Goal: Information Seeking & Learning: Learn about a topic

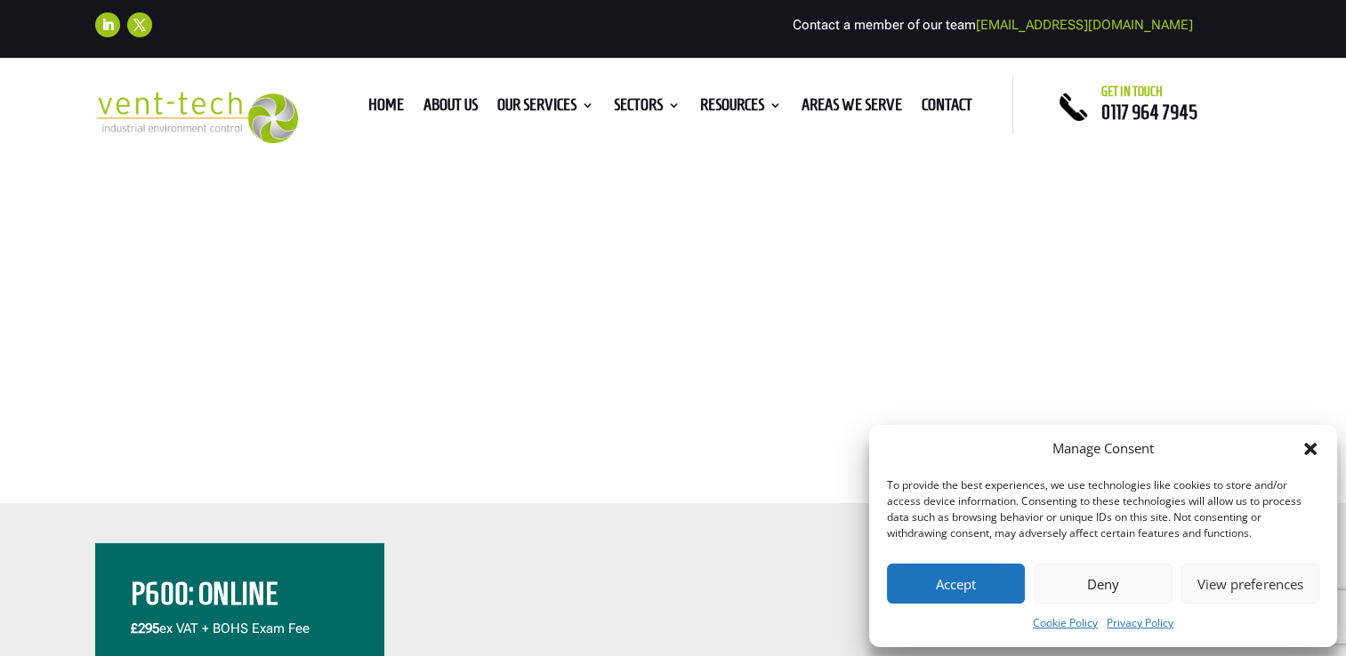
scroll to position [267, 0]
click at [1015, 561] on div "Manage Consent To provide the best experiences, we use technologies like cookie…" at bounding box center [1103, 536] width 468 height 222
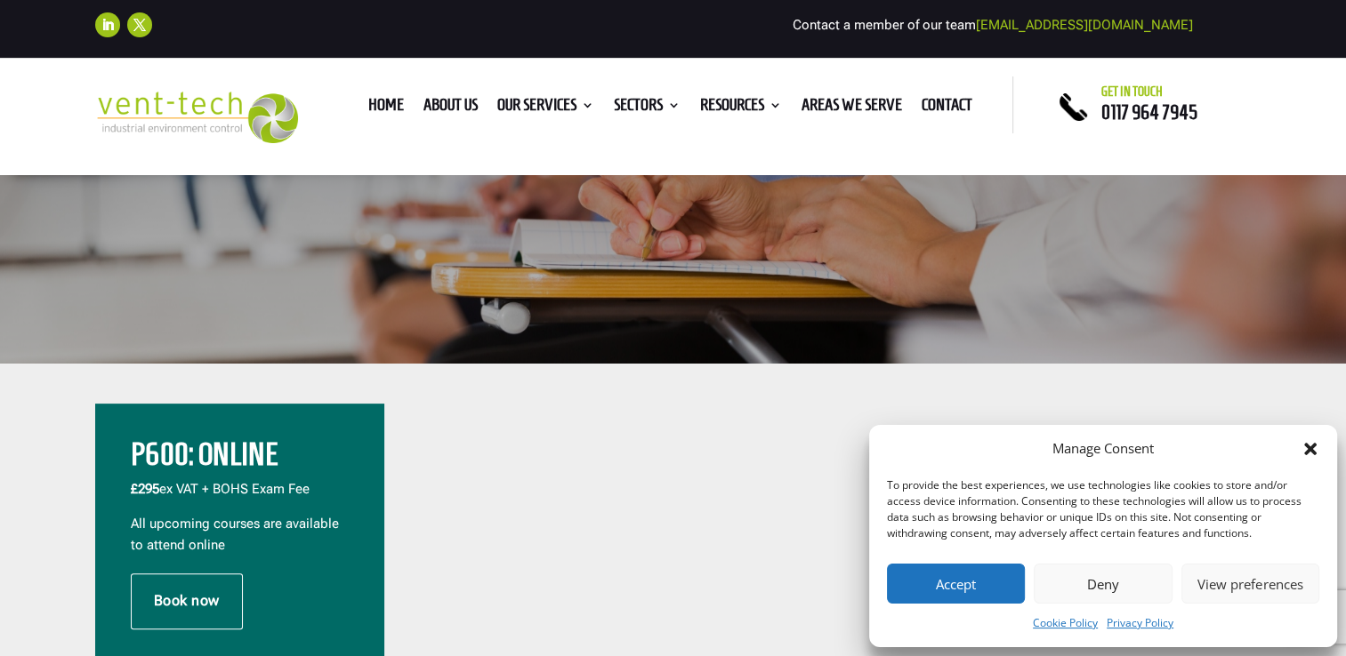
scroll to position [445, 0]
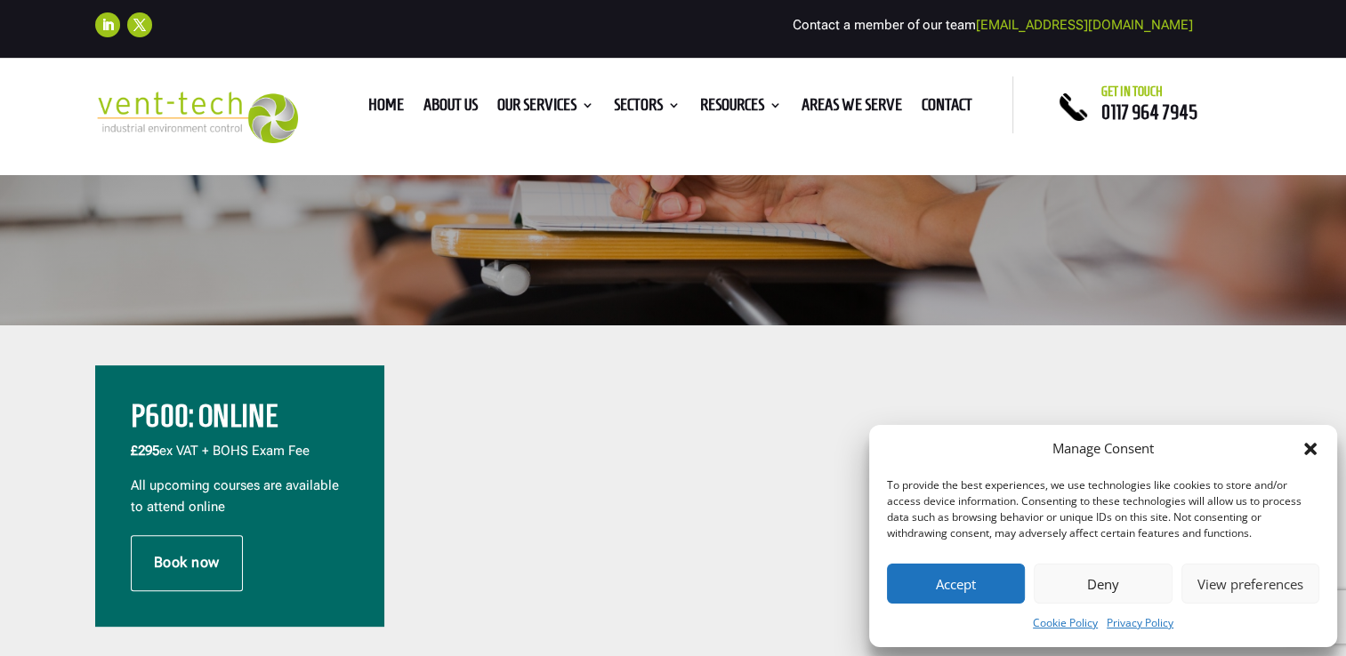
click at [969, 607] on div "Manage Consent To provide the best experiences, we use technologies like cookie…" at bounding box center [1103, 536] width 468 height 222
click at [966, 594] on button "Accept" at bounding box center [956, 584] width 138 height 40
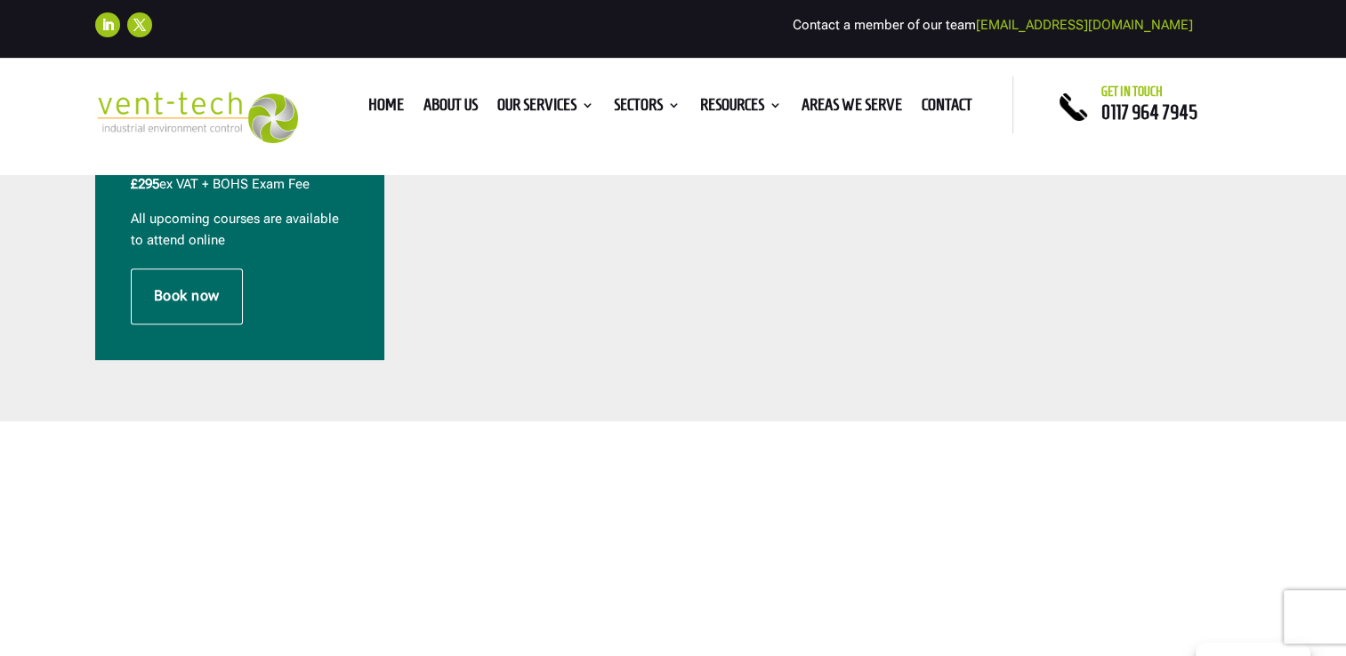
scroll to position [623, 0]
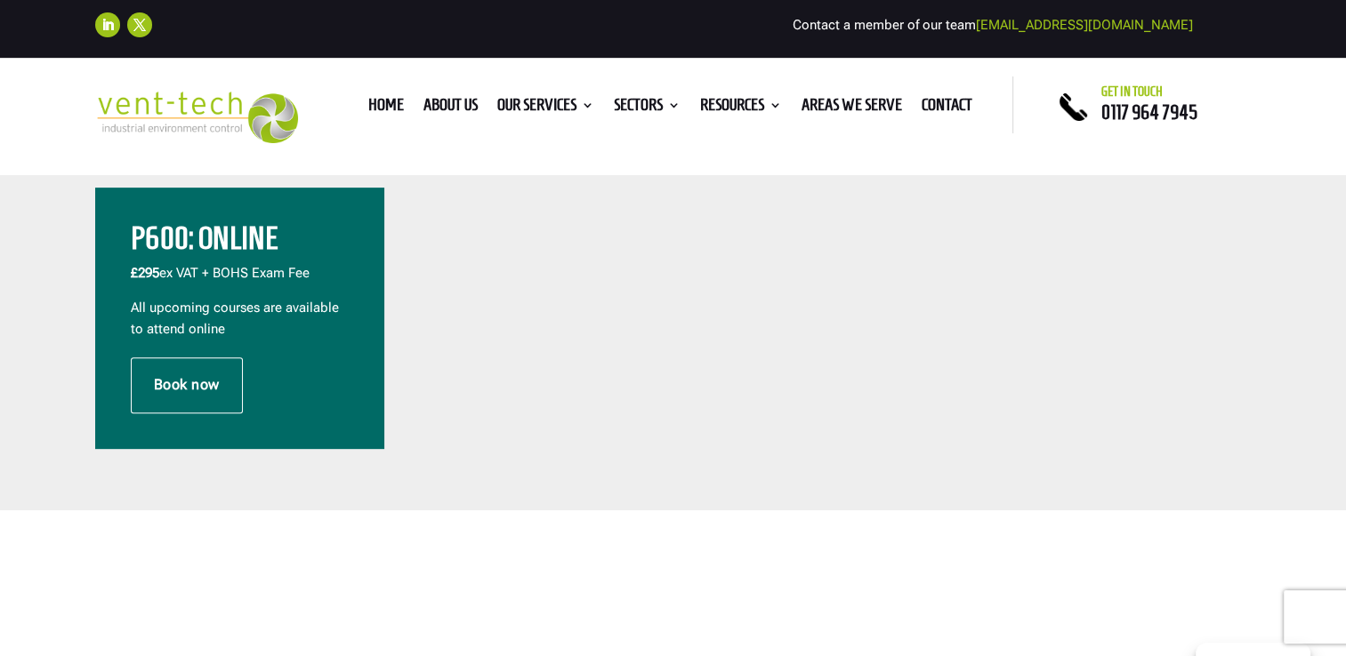
click at [174, 234] on h2 "P600: Online" at bounding box center [240, 243] width 218 height 40
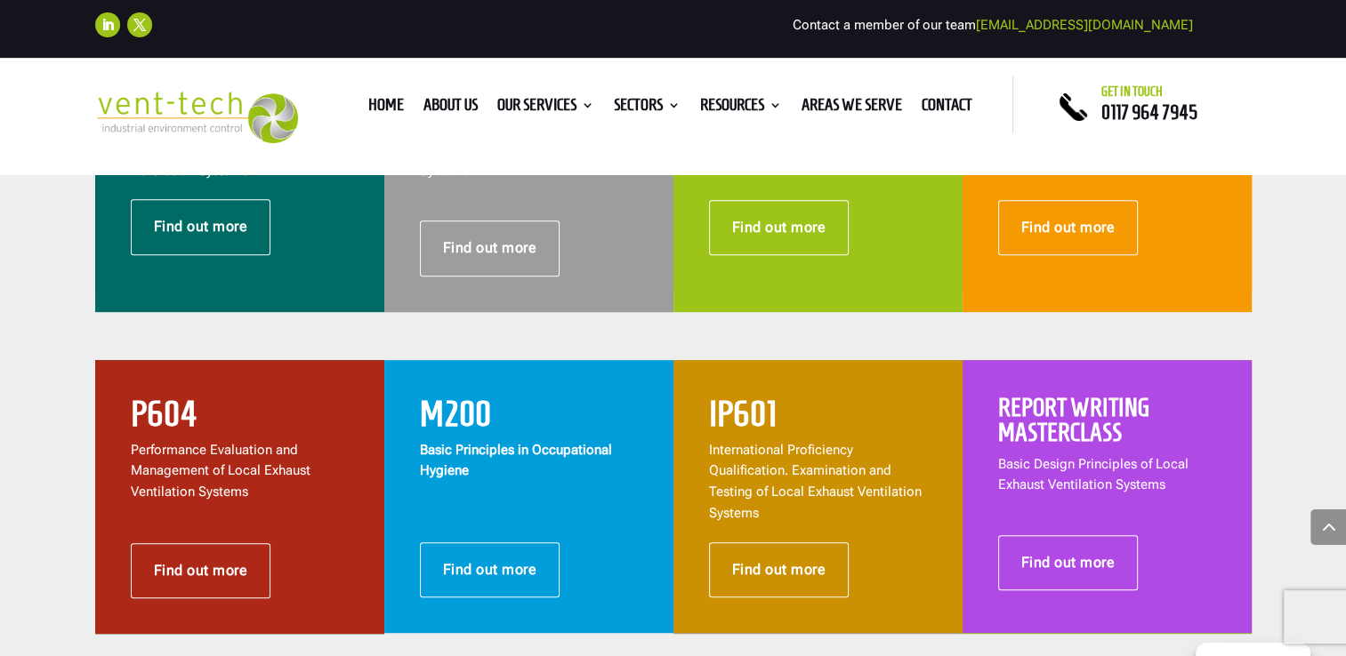
scroll to position [623, 0]
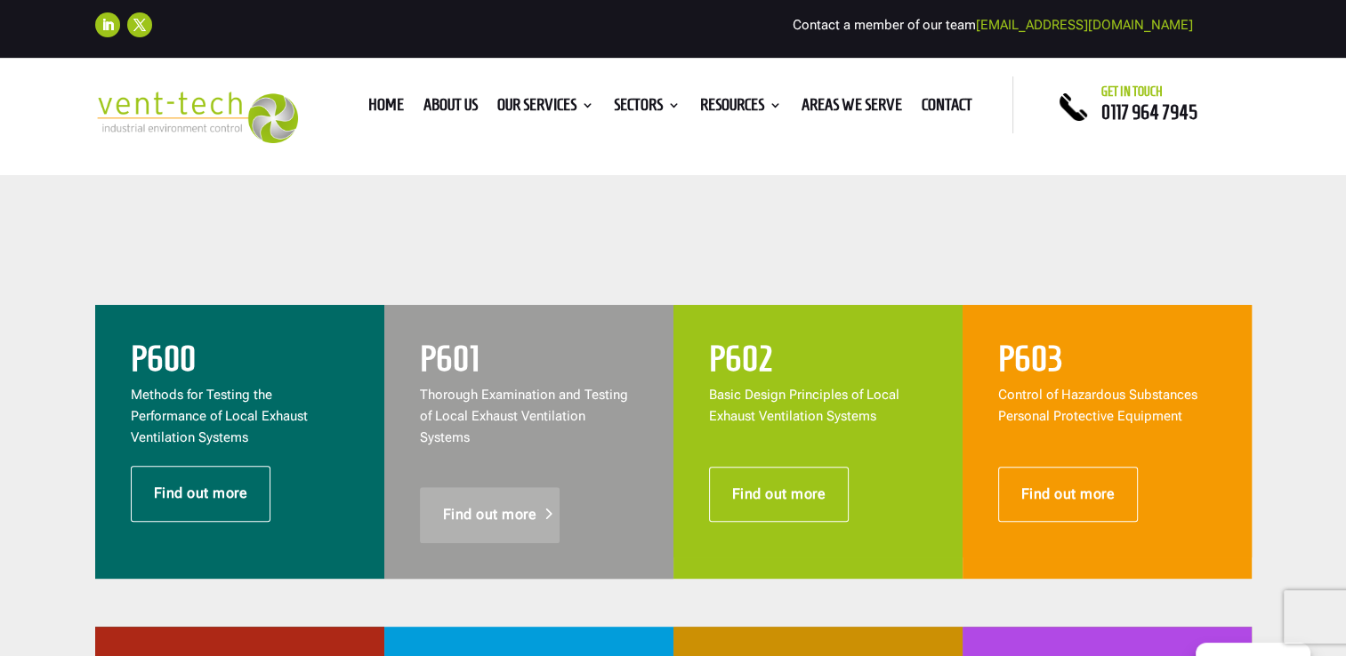
click at [506, 487] on link "Find out more" at bounding box center [490, 514] width 141 height 55
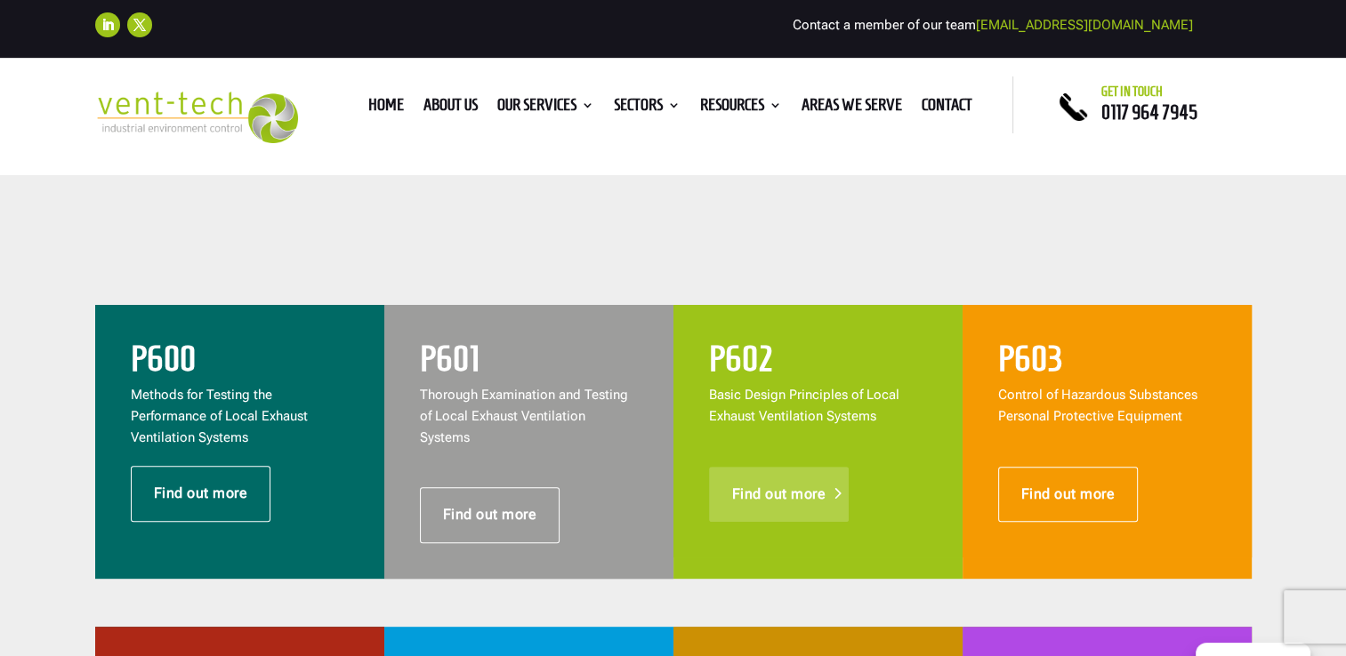
click at [712, 503] on link "Find out more" at bounding box center [779, 494] width 141 height 55
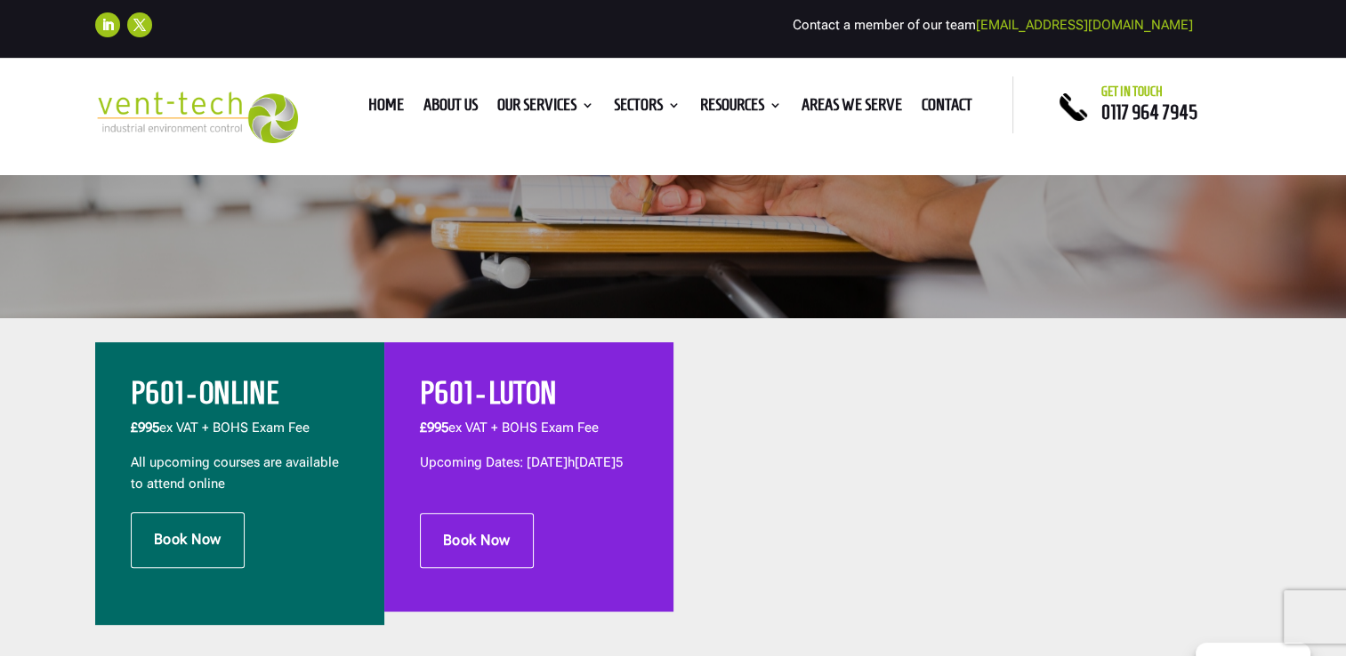
scroll to position [623, 0]
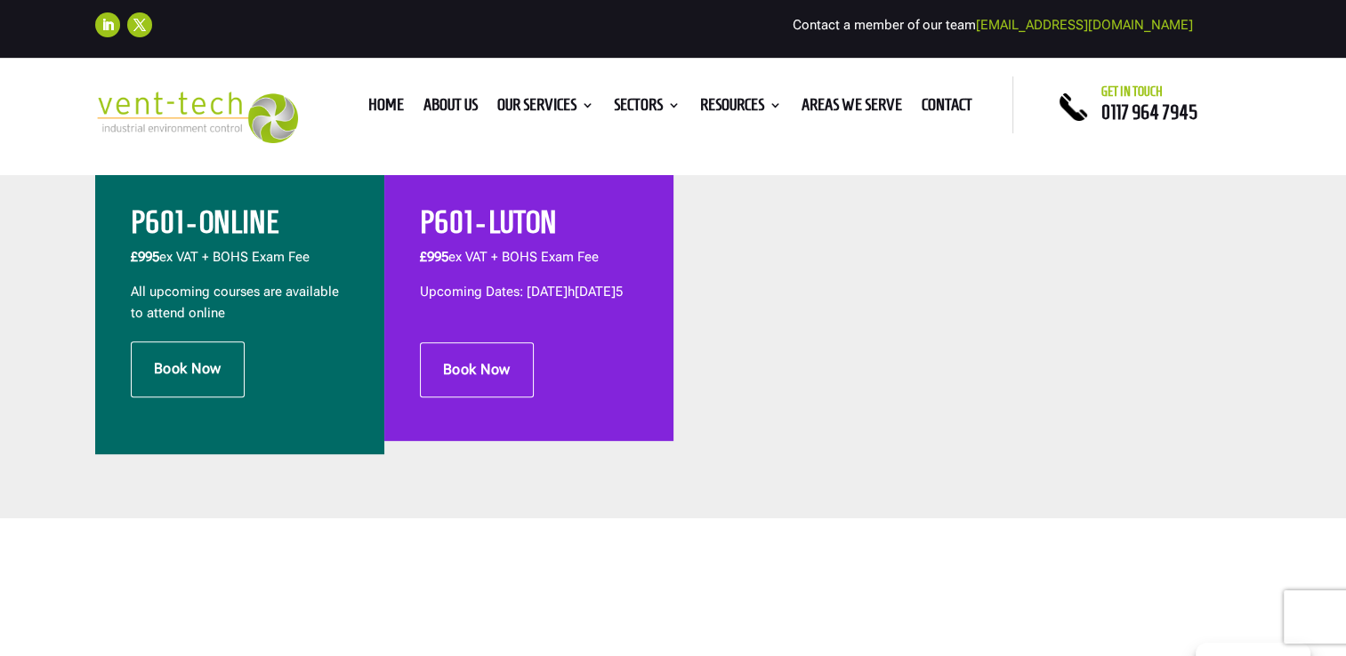
click at [219, 229] on h2 "P601 - ONLINE" at bounding box center [240, 227] width 218 height 40
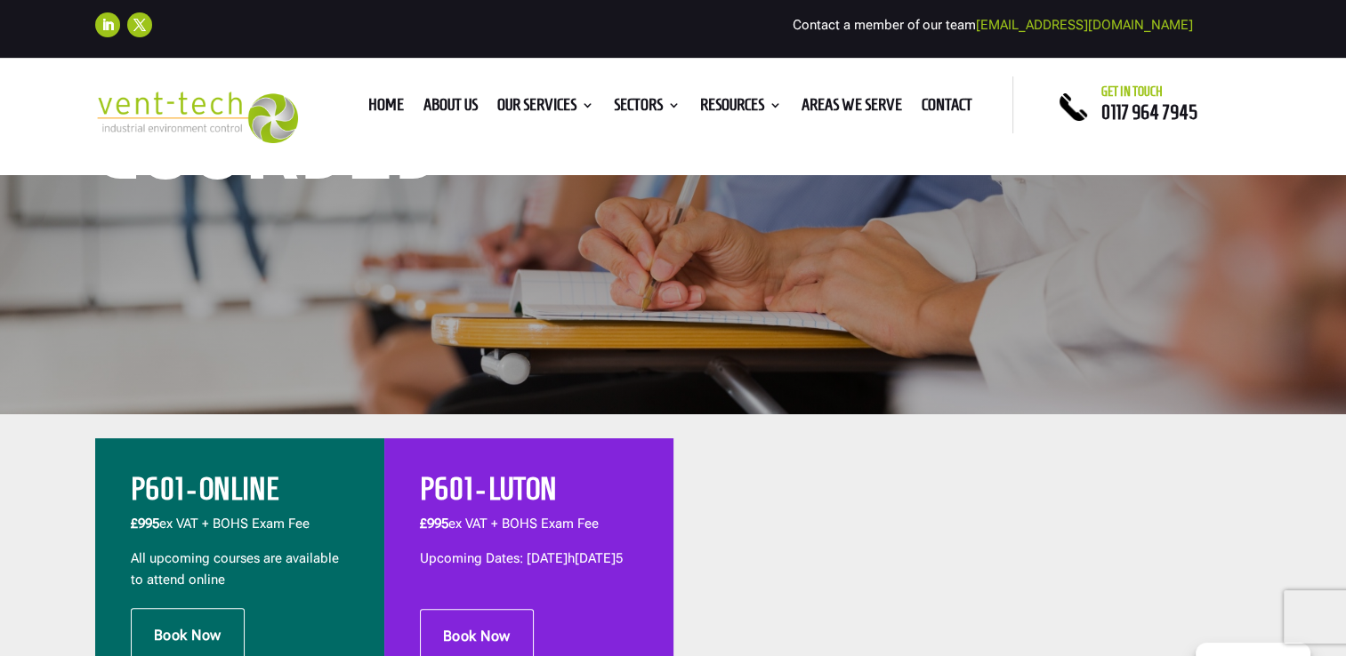
scroll to position [356, 0]
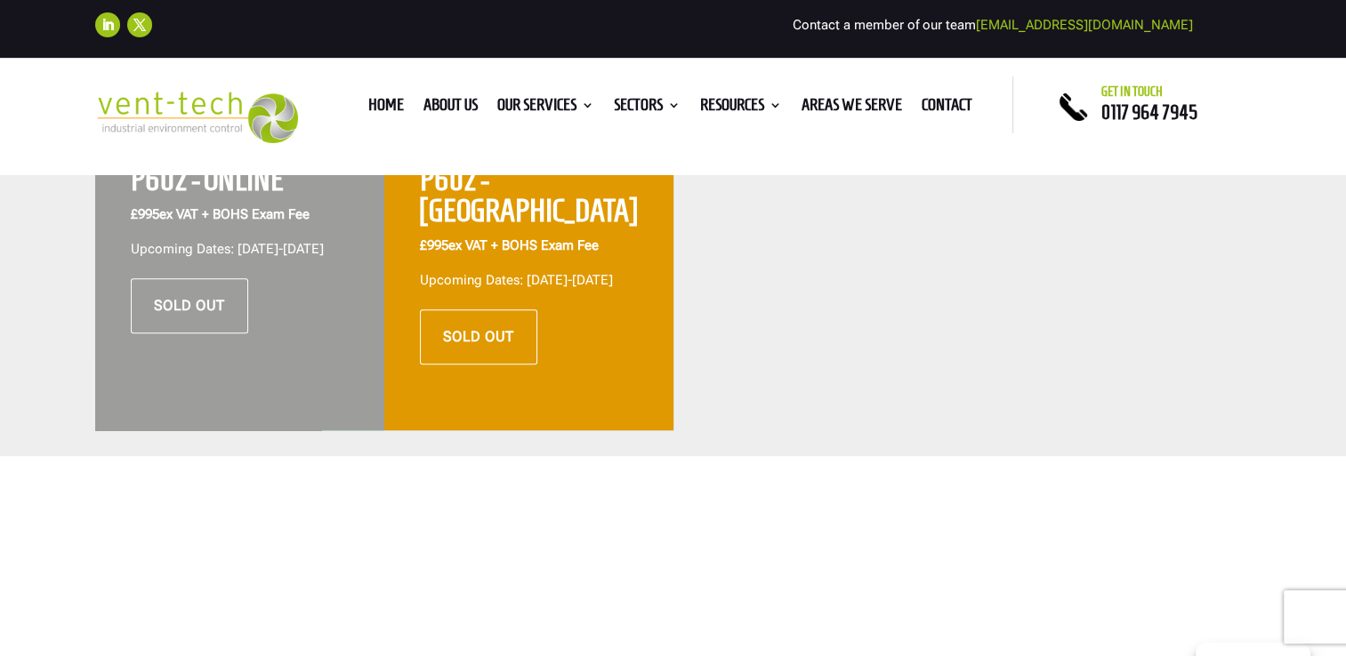
scroll to position [801, 0]
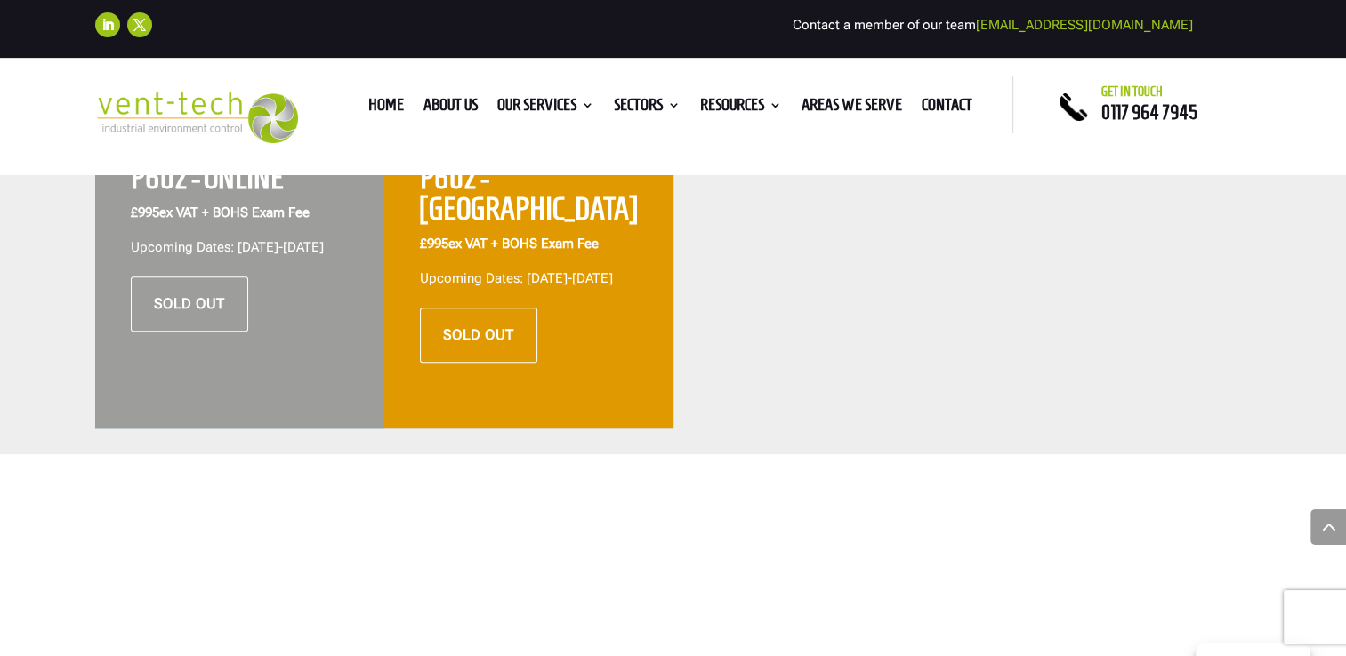
click at [230, 188] on h2 "P602 - ONLINE" at bounding box center [240, 183] width 218 height 40
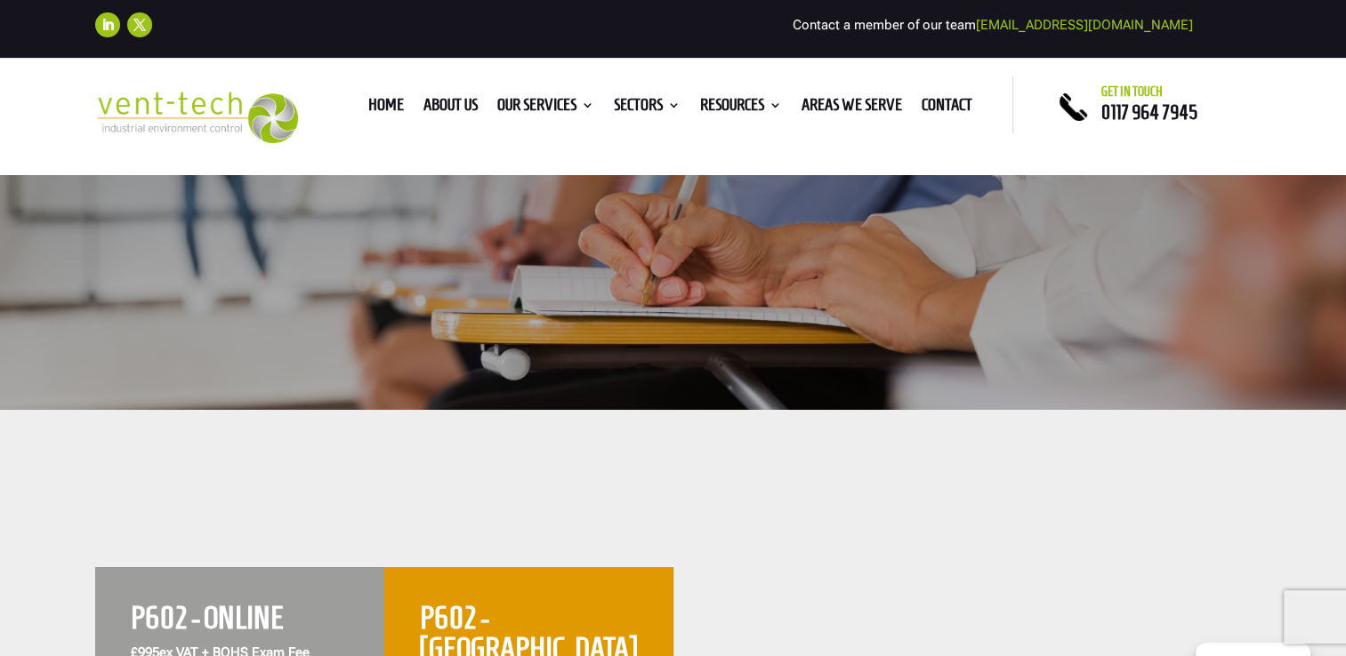
scroll to position [356, 0]
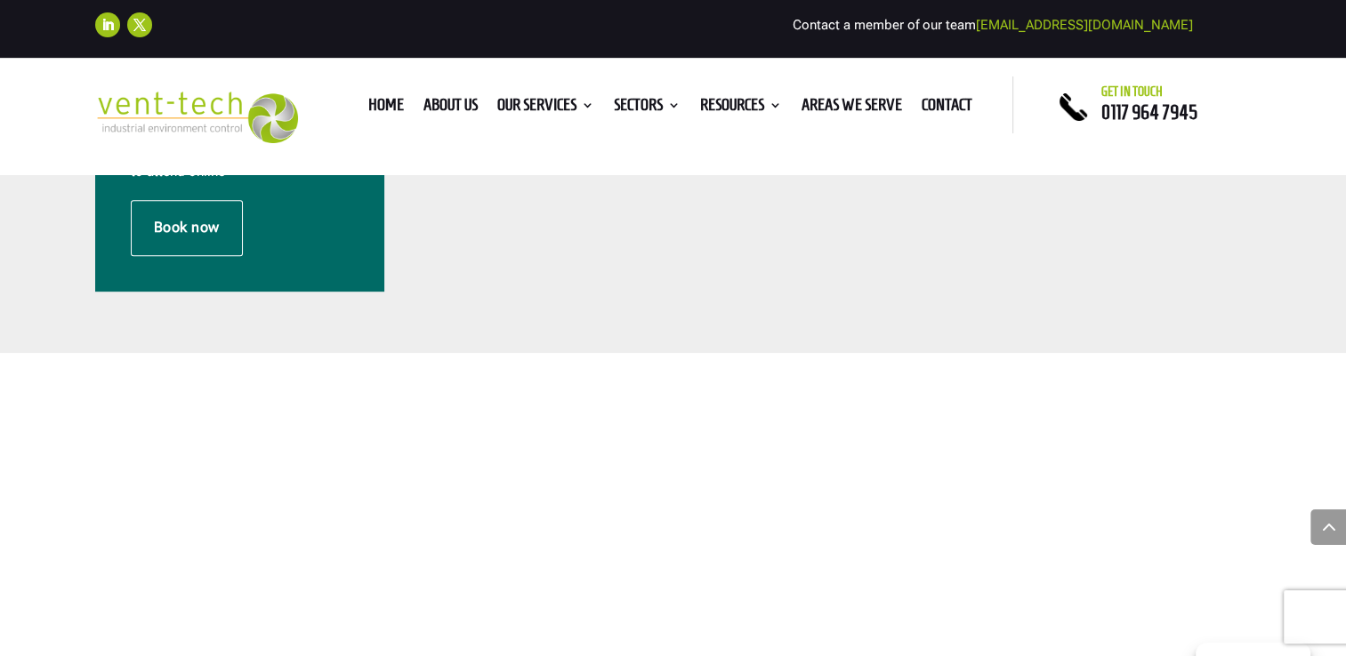
scroll to position [534, 0]
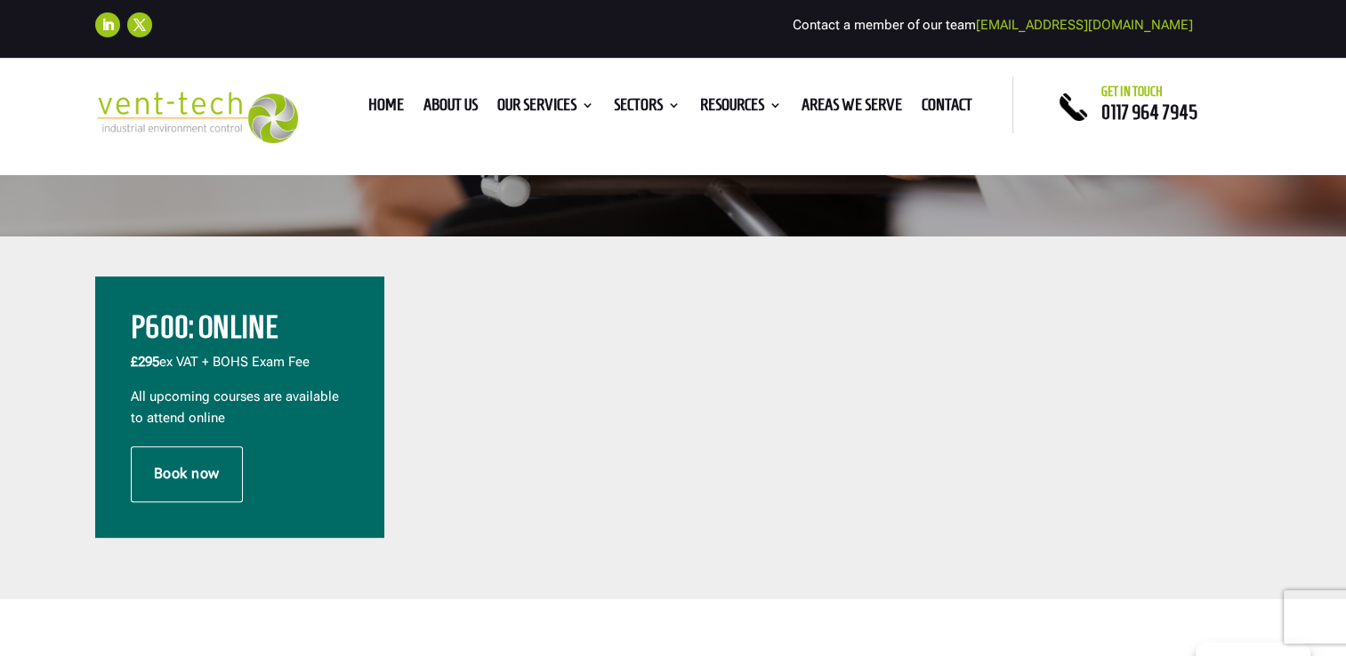
click at [253, 315] on h2 "P600: Online" at bounding box center [240, 332] width 218 height 40
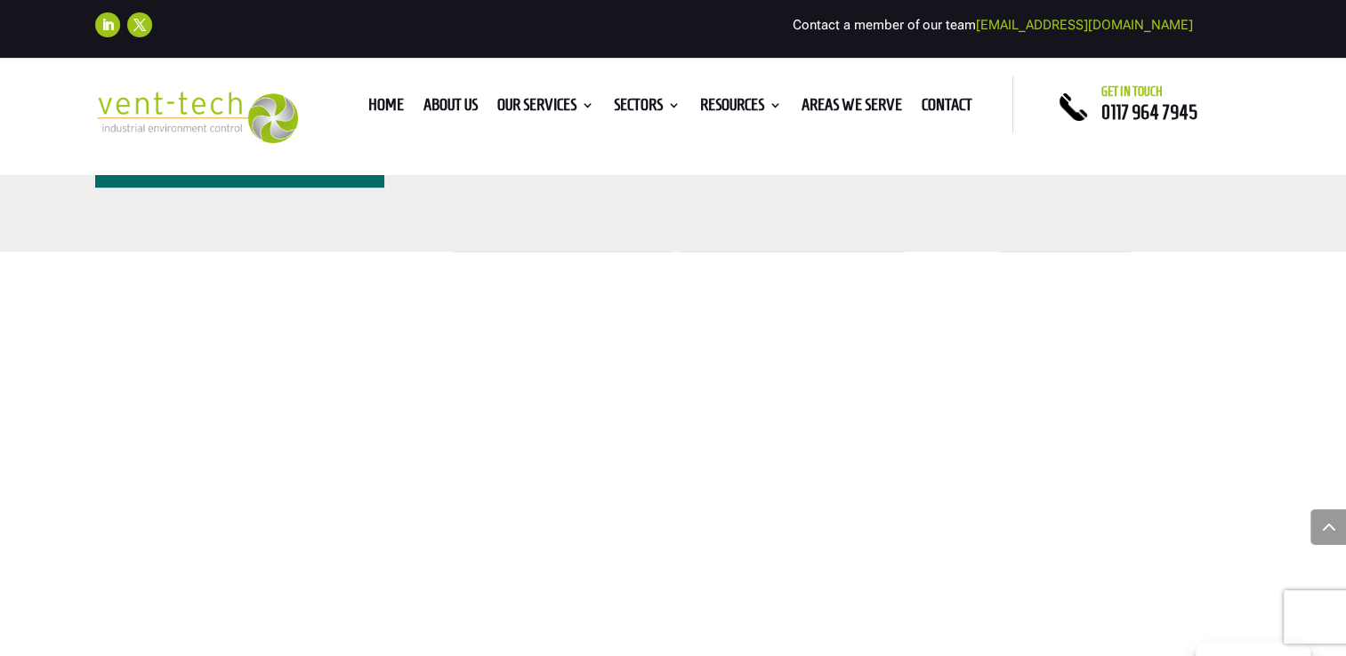
scroll to position [356, 0]
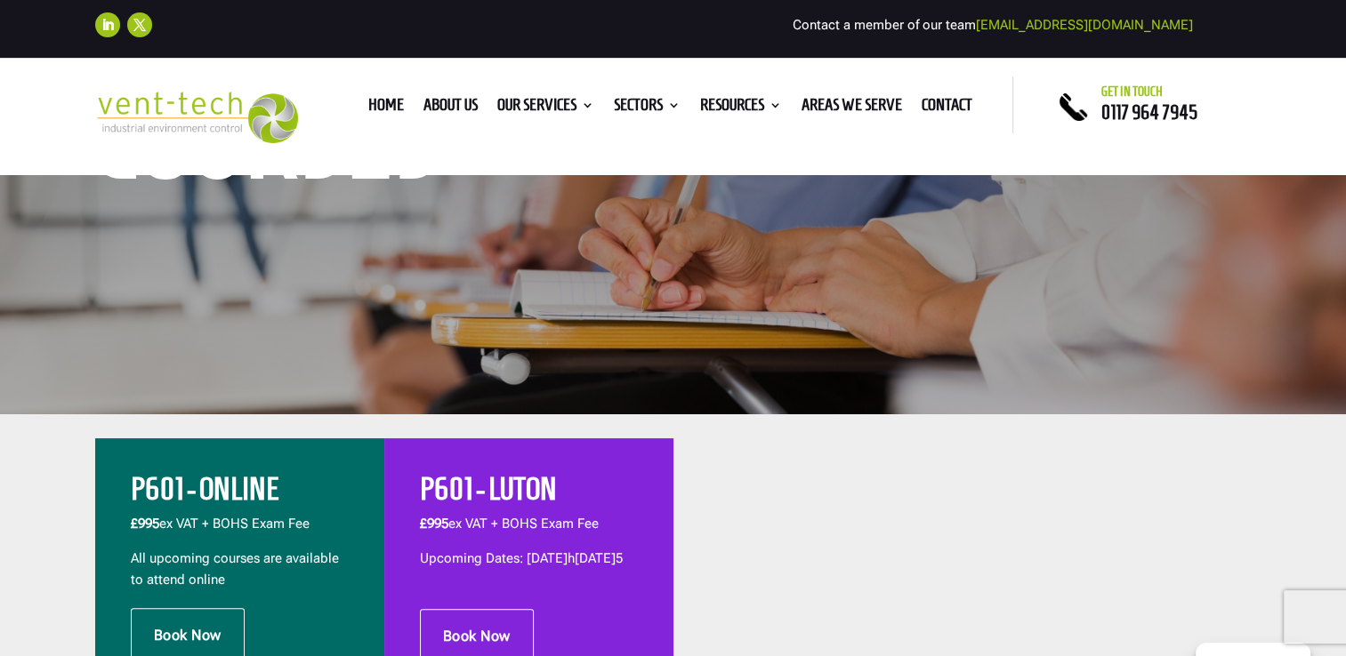
click at [141, 488] on h2 "P601 - ONLINE" at bounding box center [240, 494] width 218 height 40
